Goal: Transaction & Acquisition: Purchase product/service

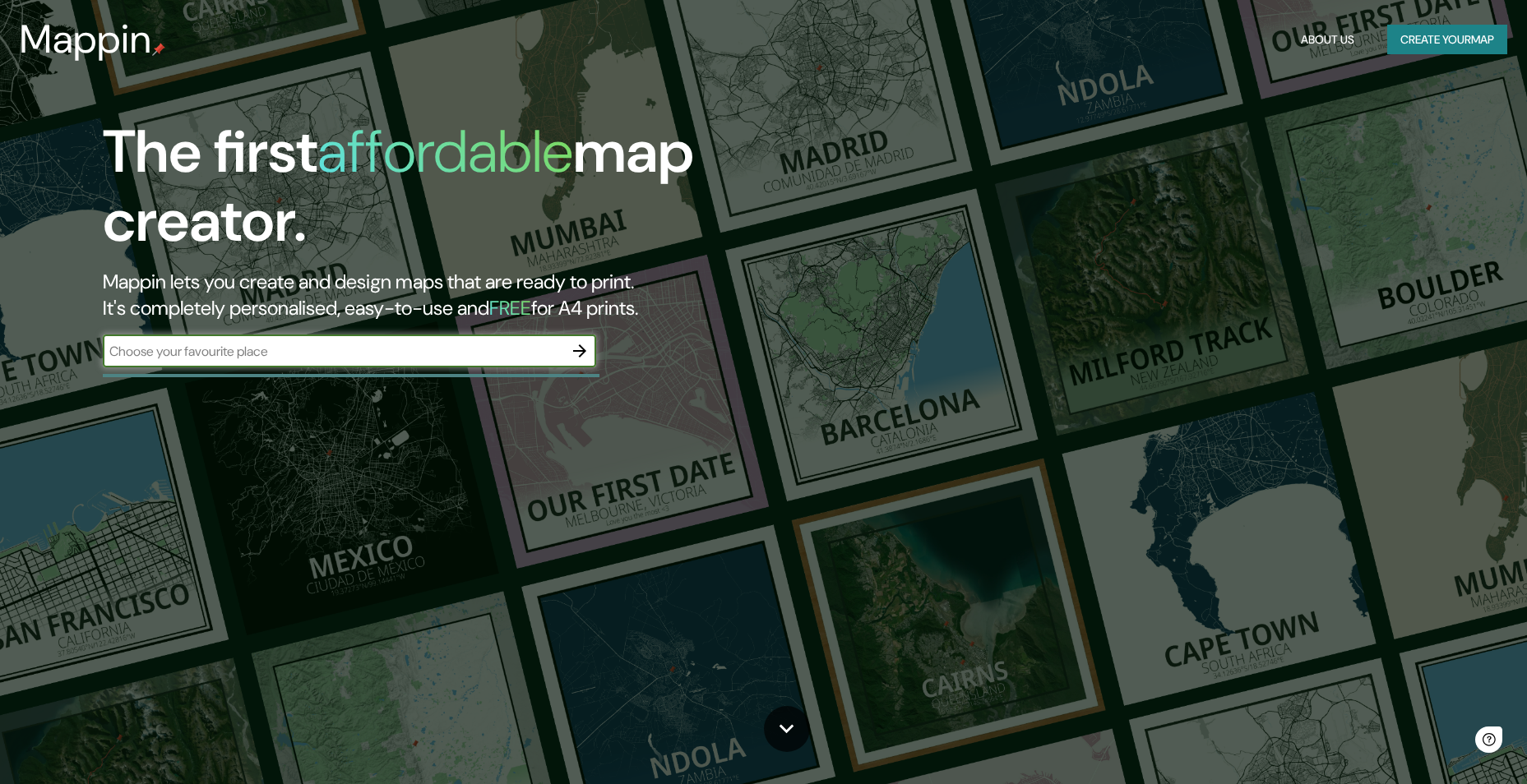
click at [302, 352] on input "text" at bounding box center [333, 351] width 460 height 19
type input "[GEOGRAPHIC_DATA]"
click at [579, 357] on icon "button" at bounding box center [579, 350] width 13 height 13
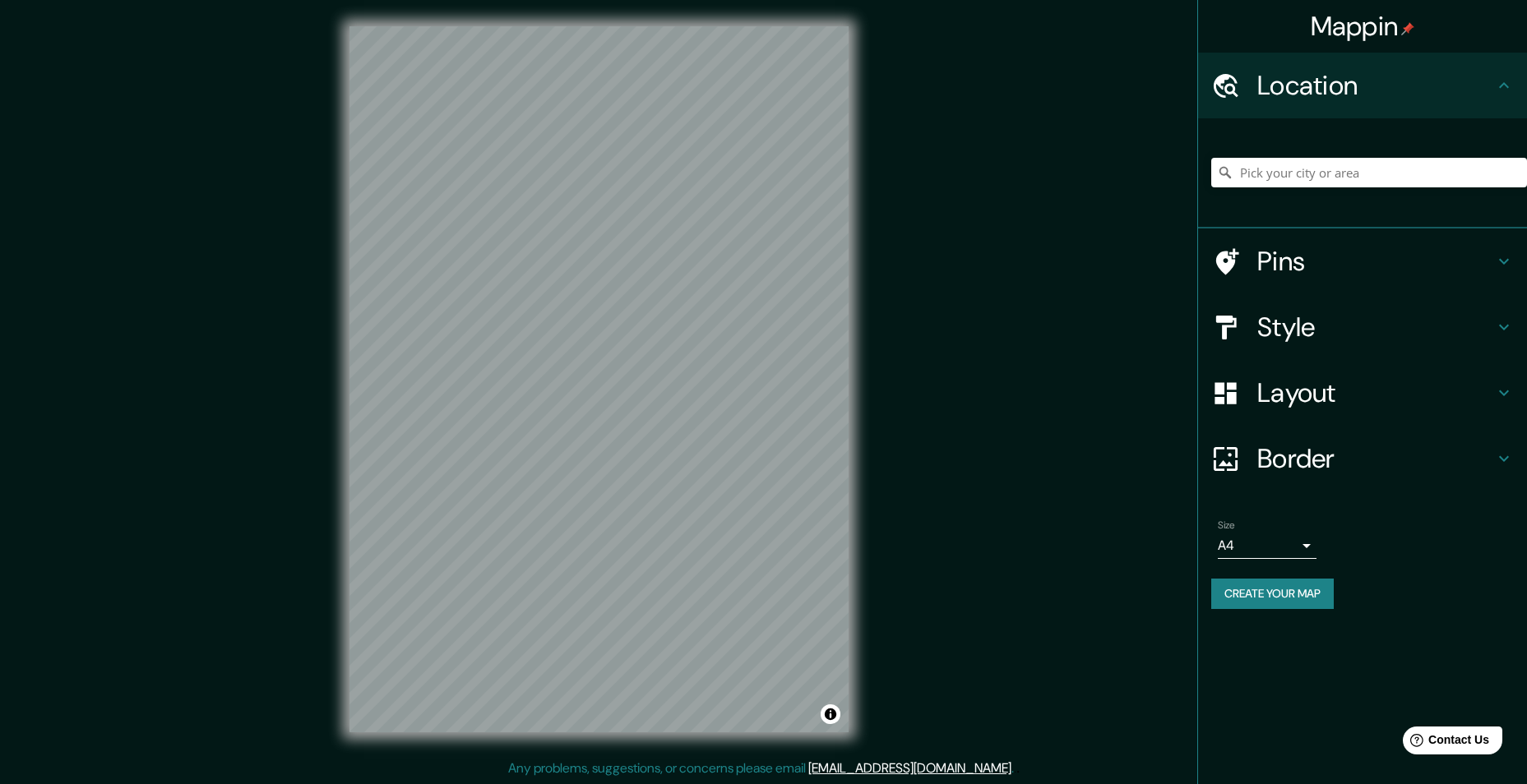
click at [1496, 266] on icon at bounding box center [1504, 261] width 20 height 20
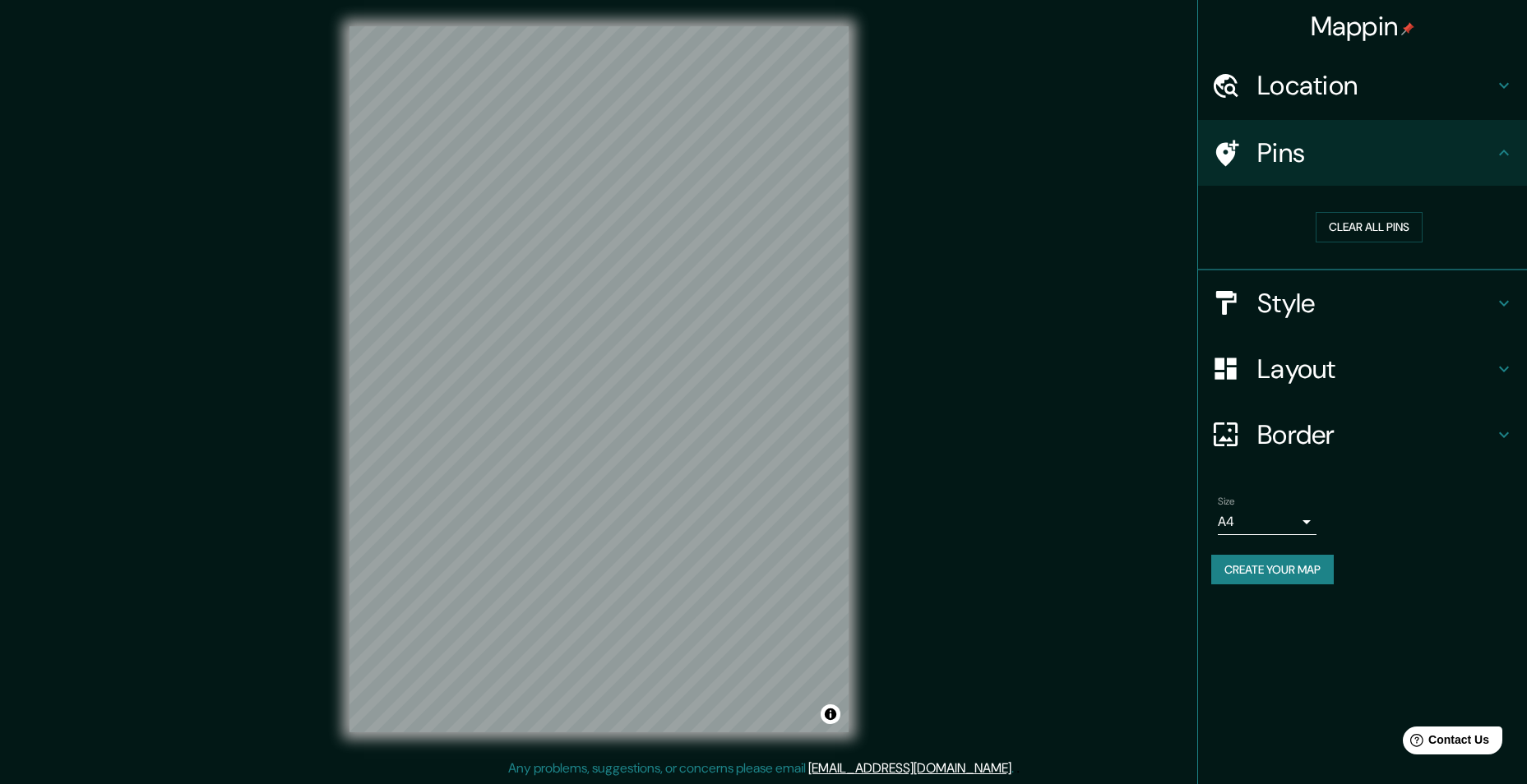
click at [1486, 305] on h4 "Style" at bounding box center [1375, 303] width 237 height 33
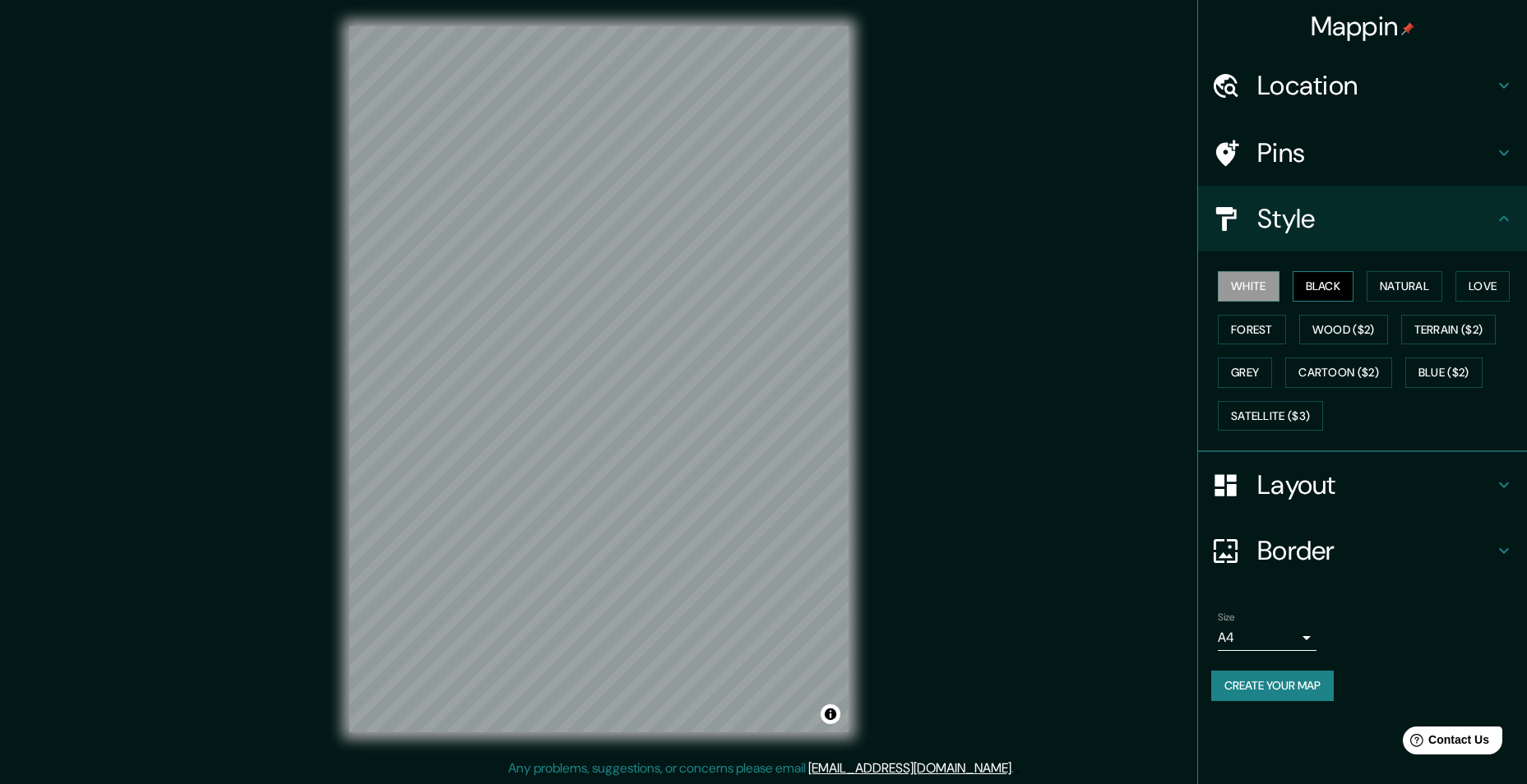
click at [1326, 287] on button "Black" at bounding box center [1323, 287] width 62 height 30
click at [1419, 305] on div "White Black Natural Love Forest Wood ($2) Terrain ($2) Grey Cartoon ($2) Blue (…" at bounding box center [1369, 351] width 316 height 173
click at [1415, 297] on button "Natural" at bounding box center [1404, 287] width 76 height 30
click at [1434, 324] on button "Terrain ($2)" at bounding box center [1448, 330] width 95 height 30
click at [1257, 341] on button "Forest" at bounding box center [1252, 330] width 69 height 30
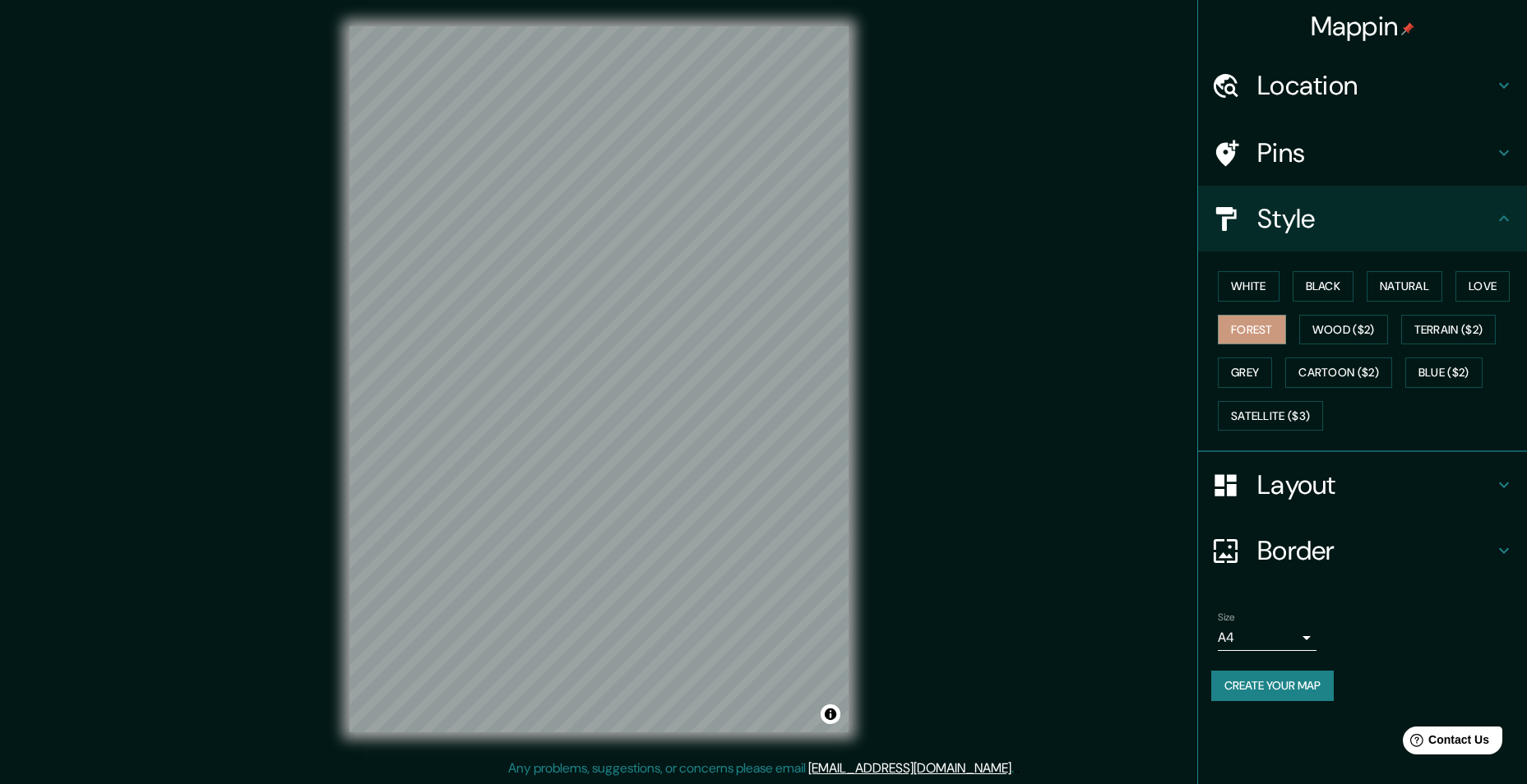
click at [1525, 276] on div "White Black Natural Love Forest Wood ($2) Terrain ($2) Grey Cartoon ($2) Blue (…" at bounding box center [1369, 351] width 316 height 173
click at [1492, 287] on button "Love" at bounding box center [1482, 287] width 54 height 30
